Goal: Use online tool/utility: Utilize a website feature to perform a specific function

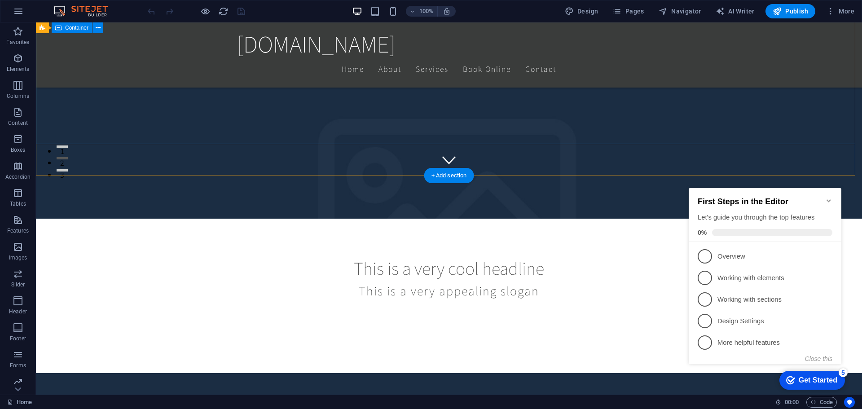
scroll to position [88, 0]
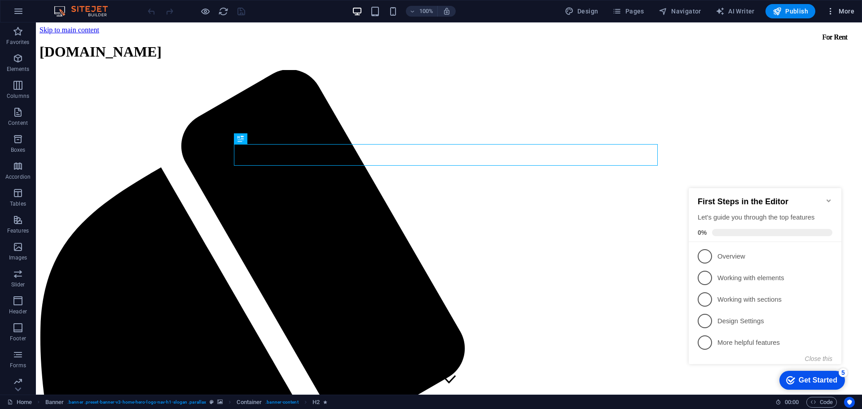
click at [845, 13] on span "More" at bounding box center [840, 11] width 28 height 9
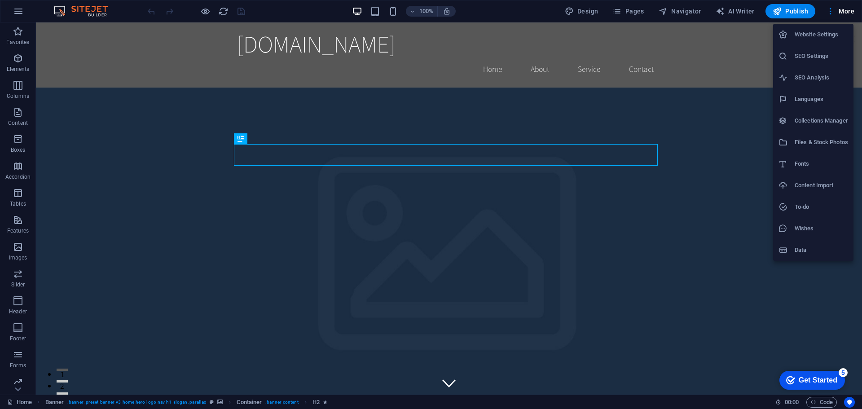
click at [738, 10] on div at bounding box center [431, 204] width 862 height 409
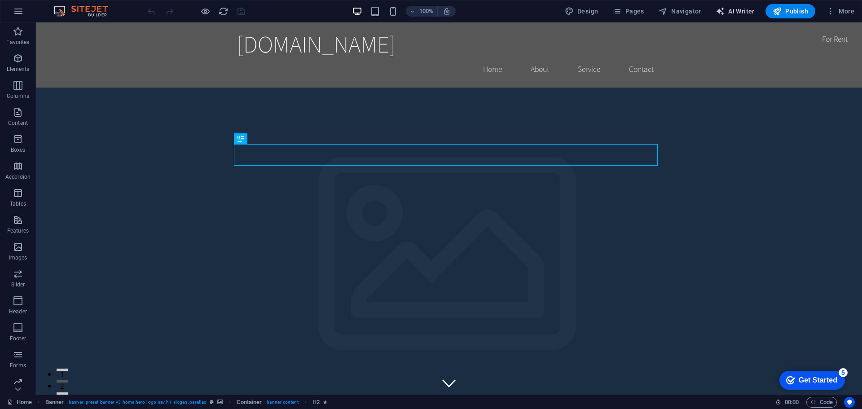
click at [734, 12] on span "AI Writer" at bounding box center [735, 11] width 39 height 9
select select "English"
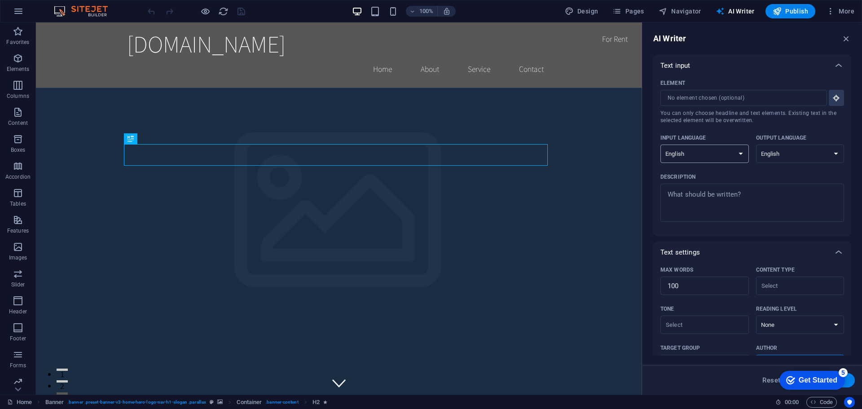
click at [737, 154] on select "Albanian Arabic Armenian Awadhi Azerbaijani Bashkir Basque Belarusian Bengali B…" at bounding box center [704, 154] width 88 height 18
click at [775, 193] on textarea "Description x ​" at bounding box center [752, 202] width 175 height 29
click at [778, 180] on div "Description" at bounding box center [750, 176] width 180 height 13
click at [778, 188] on textarea "Description x ​" at bounding box center [752, 202] width 175 height 29
type textarea "x"
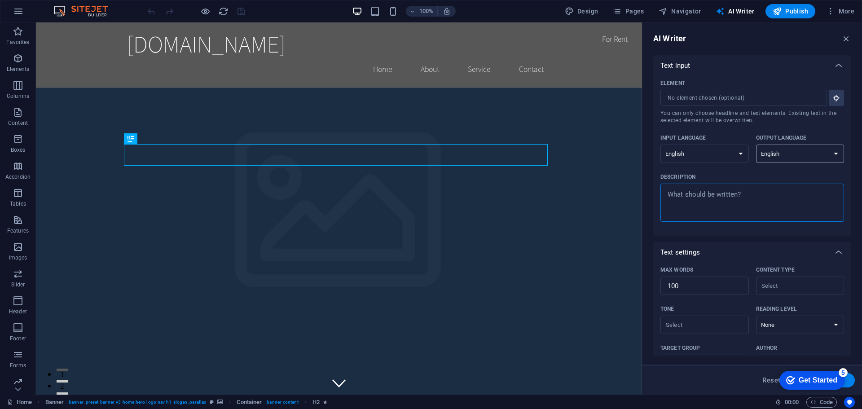
click at [830, 153] on select "Albanian Arabic Armenian Awadhi Azerbaijani Bashkir Basque Belarusian Bengali B…" at bounding box center [800, 154] width 88 height 18
select select "Spanish"
click at [756, 145] on select "Albanian Arabic Armenian Awadhi Azerbaijani Bashkir Basque Belarusian Bengali B…" at bounding box center [800, 154] width 88 height 18
click at [718, 159] on select "Albanian Arabic Armenian Awadhi Azerbaijani Bashkir Basque Belarusian Bengali B…" at bounding box center [704, 154] width 88 height 18
select select "Spanish"
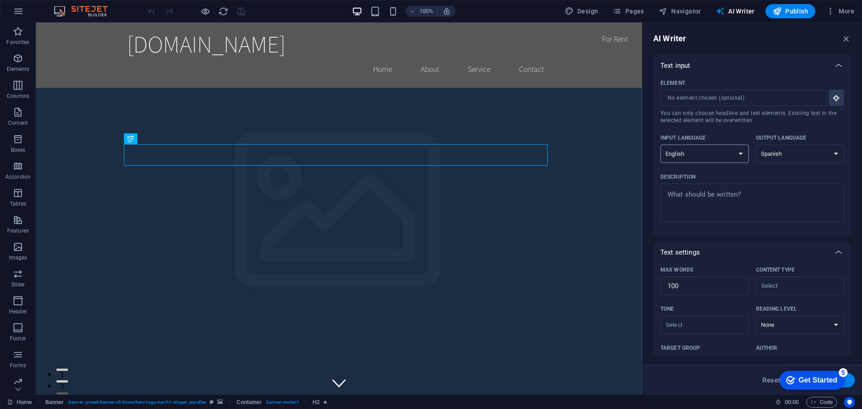
click at [660, 145] on select "Albanian Arabic Armenian Awadhi Azerbaijani Bashkir Basque Belarusian Bengali B…" at bounding box center [704, 154] width 88 height 18
click at [698, 201] on textarea "Description x ​" at bounding box center [752, 202] width 175 height 29
type textarea "x"
click at [716, 95] on input "Element ​ You can only choose headline and text elements. Existing text in the …" at bounding box center [740, 98] width 160 height 16
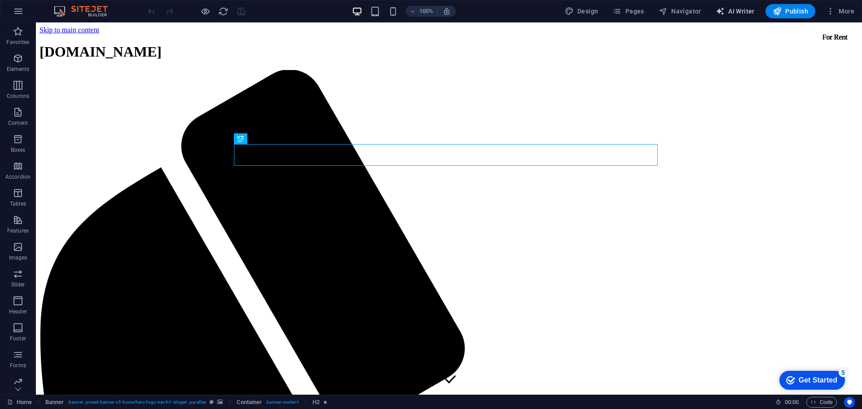
click at [728, 9] on span "AI Writer" at bounding box center [735, 11] width 39 height 9
select select "English"
